Goal: Find specific page/section: Find specific page/section

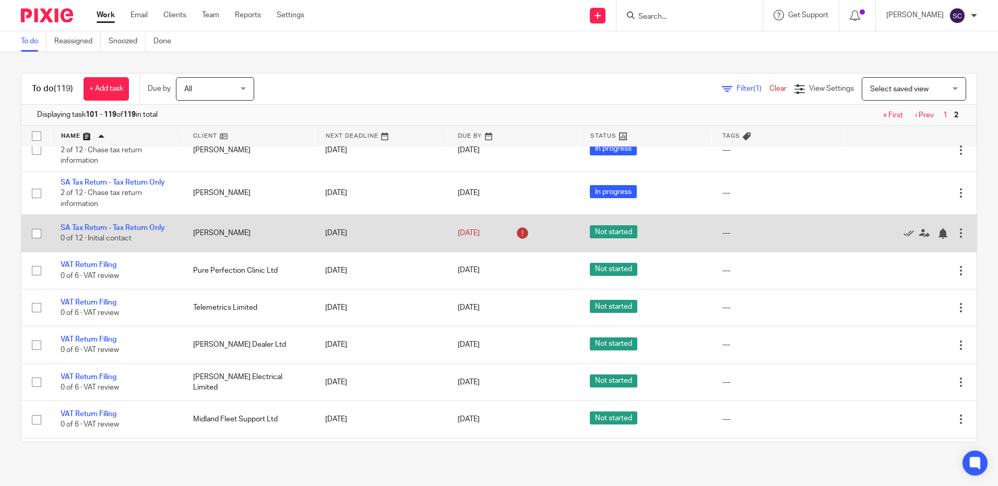
scroll to position [504, 0]
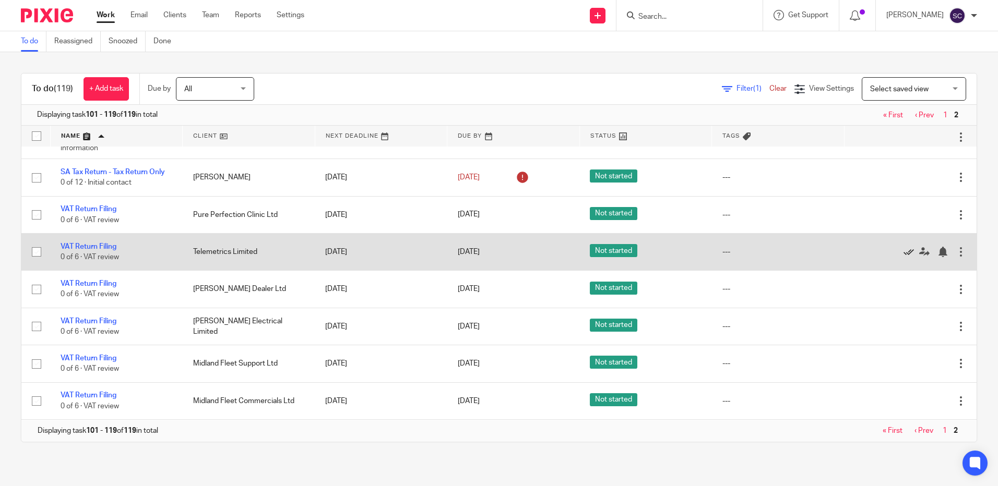
click at [903, 253] on icon at bounding box center [908, 252] width 10 height 10
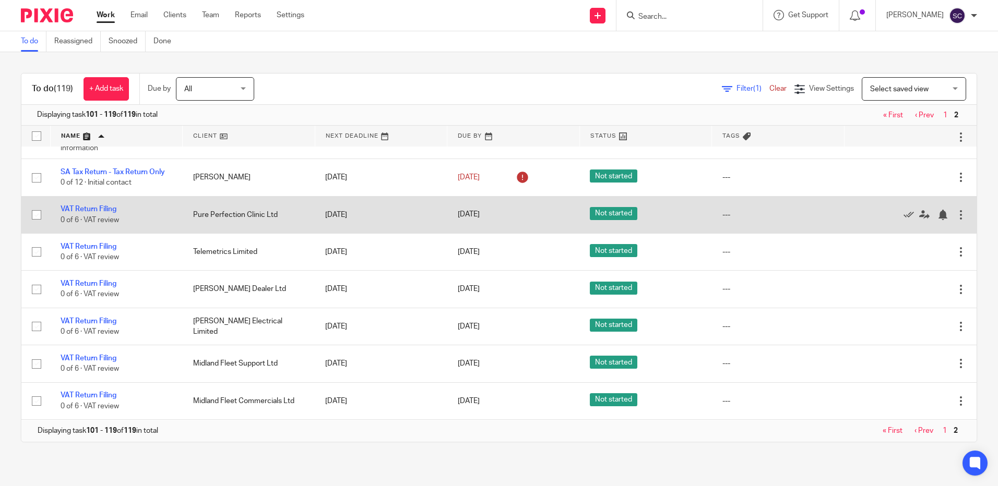
scroll to position [467, 0]
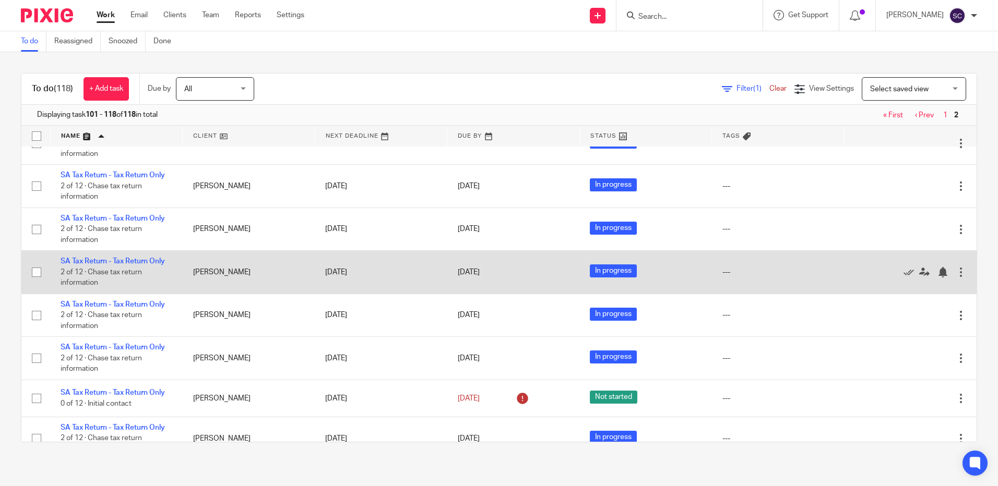
scroll to position [467, 0]
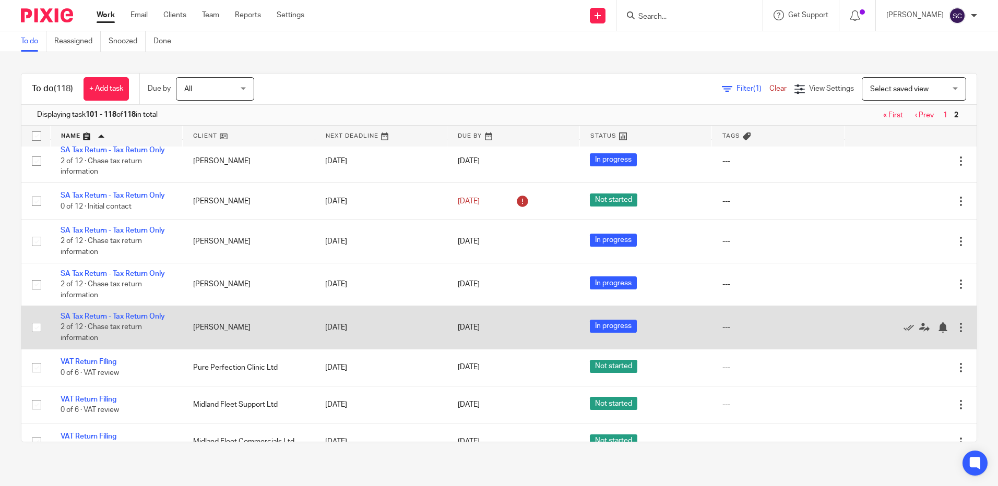
scroll to position [467, 0]
